Goal: Find specific page/section: Find specific page/section

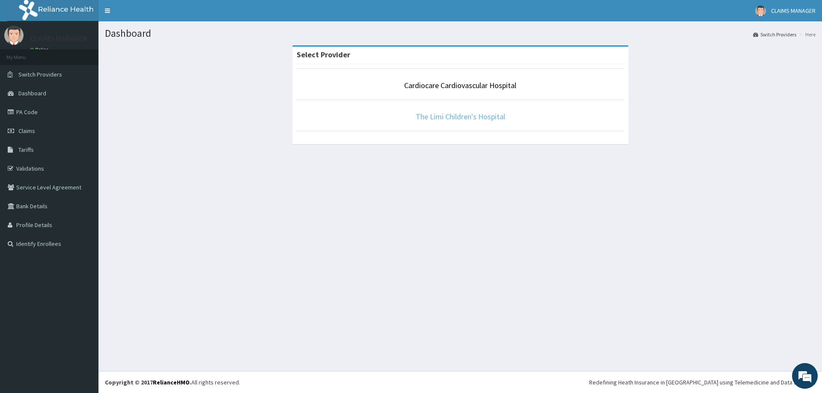
click at [447, 116] on link "The Limi Children's Hospital" at bounding box center [460, 117] width 89 height 10
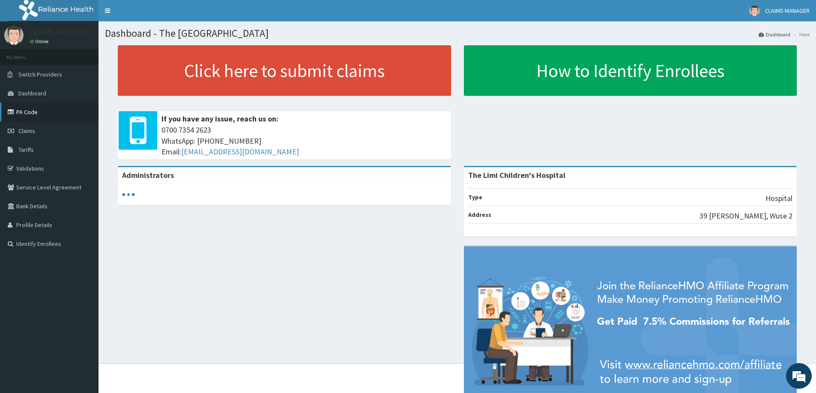
click at [30, 108] on link "PA Code" at bounding box center [49, 112] width 98 height 19
